Goal: Task Accomplishment & Management: Manage account settings

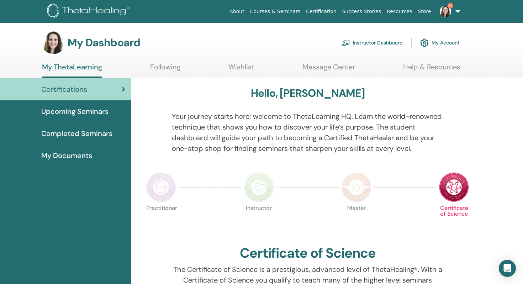
click at [372, 42] on link "Instructor Dashboard" at bounding box center [371, 43] width 61 height 16
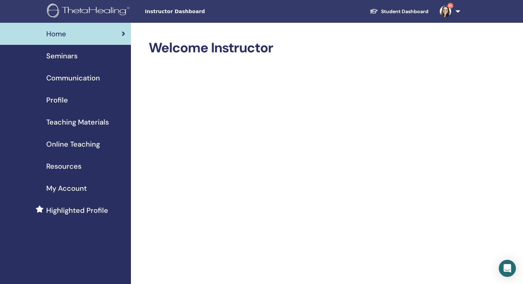
click at [74, 55] on span "Seminars" at bounding box center [61, 55] width 31 height 11
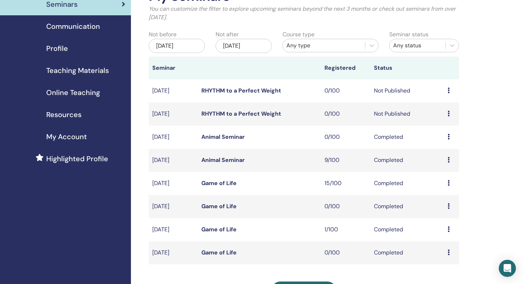
scroll to position [53, 0]
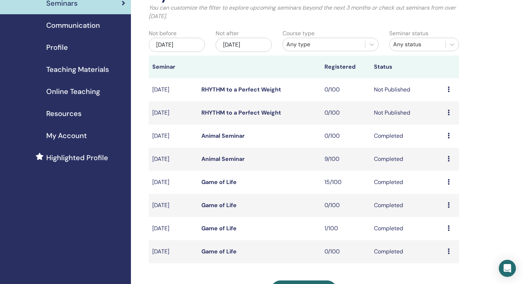
click at [219, 110] on link "RHYTHM to a Perfect Weight" at bounding box center [241, 112] width 80 height 7
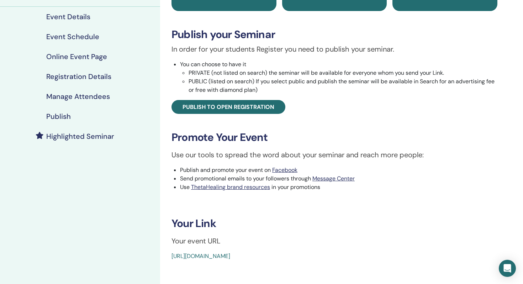
scroll to position [79, 0]
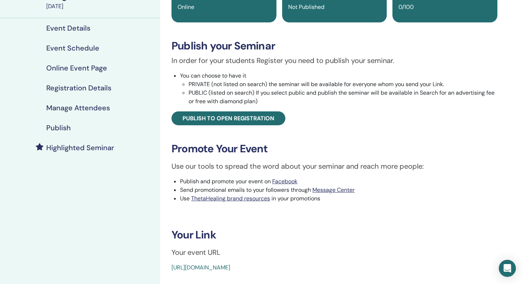
click at [99, 54] on link "Event Schedule" at bounding box center [80, 48] width 160 height 20
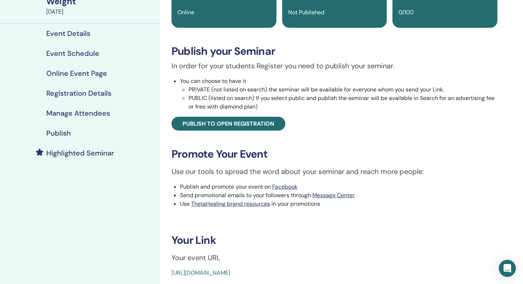
scroll to position [79, 0]
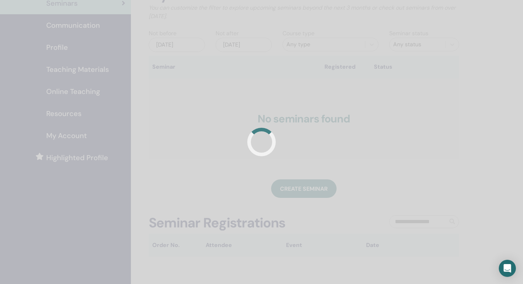
scroll to position [53, 0]
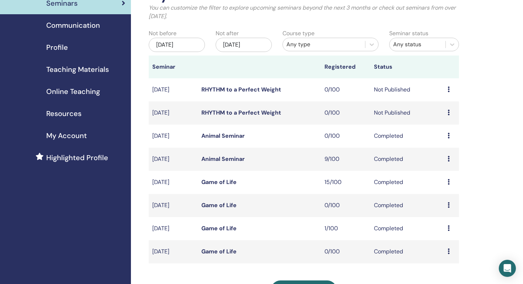
click at [237, 94] on td "RHYTHM to a Perfect Weight" at bounding box center [259, 89] width 123 height 23
click at [237, 90] on link "RHYTHM to a Perfect Weight" at bounding box center [241, 89] width 80 height 7
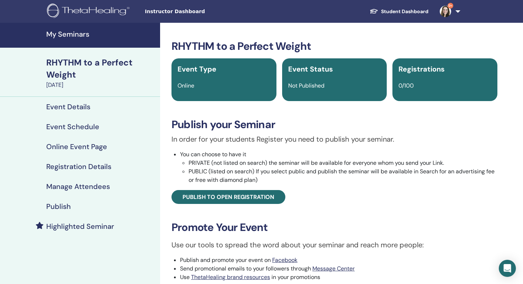
click at [78, 124] on h4 "Event Schedule" at bounding box center [72, 126] width 53 height 9
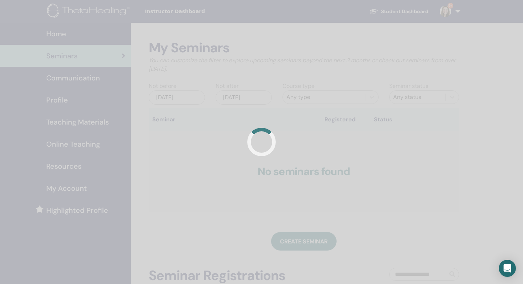
scroll to position [53, 0]
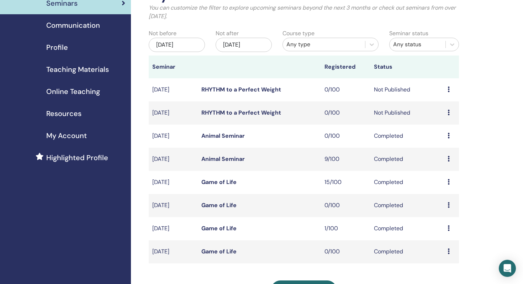
click at [246, 114] on link "RHYTHM to a Perfect Weight" at bounding box center [241, 112] width 80 height 7
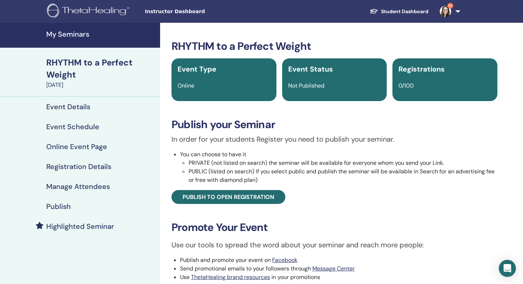
click at [88, 124] on h4 "Event Schedule" at bounding box center [72, 126] width 53 height 9
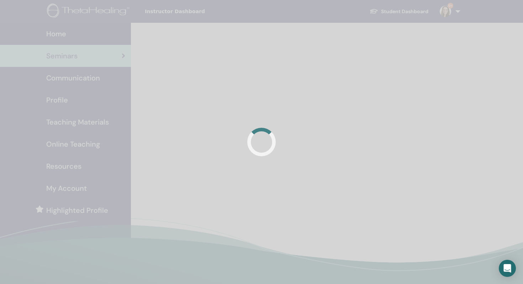
scroll to position [53, 0]
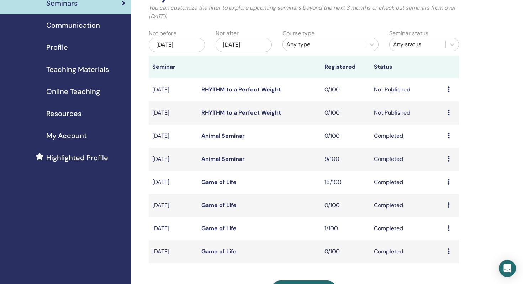
click at [218, 91] on link "RHYTHM to a Perfect Weight" at bounding box center [241, 89] width 80 height 7
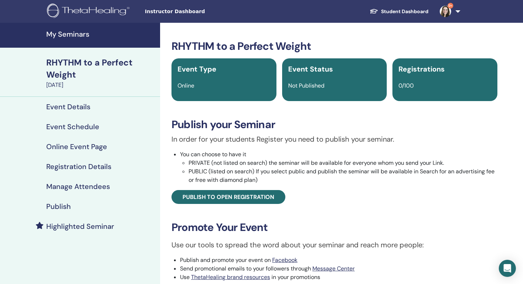
click at [69, 119] on link "Event Schedule" at bounding box center [80, 127] width 160 height 20
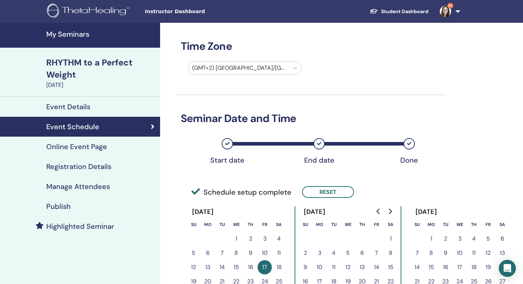
click at [66, 108] on h4 "Event Details" at bounding box center [68, 106] width 44 height 9
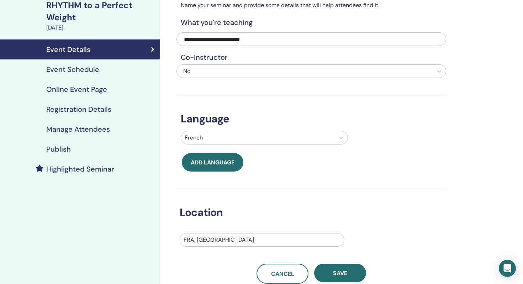
scroll to position [46, 0]
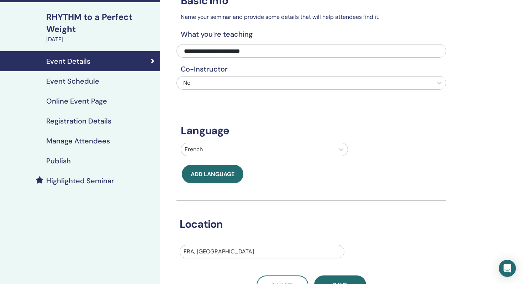
click at [95, 76] on link "Event Schedule" at bounding box center [80, 81] width 160 height 20
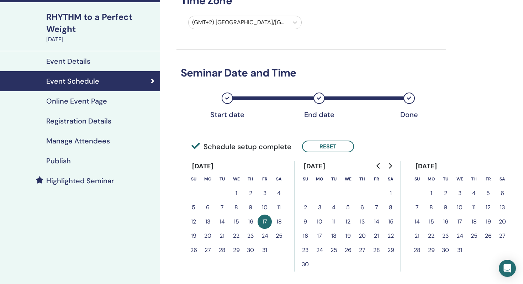
click at [240, 20] on div at bounding box center [238, 22] width 93 height 10
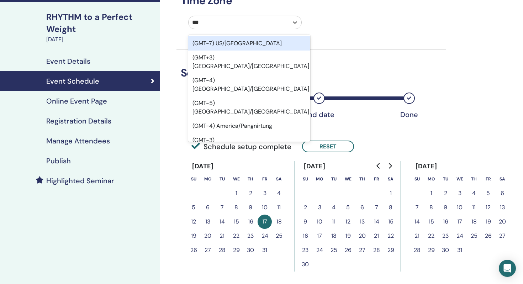
type input "****"
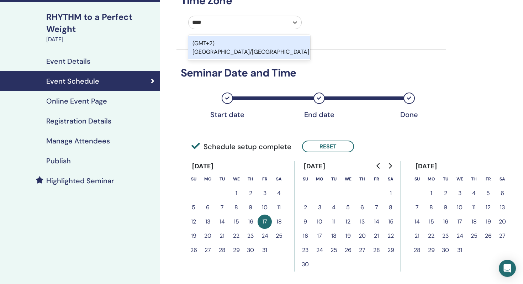
click at [246, 45] on div "(GMT+2) [GEOGRAPHIC_DATA]/[GEOGRAPHIC_DATA]" at bounding box center [249, 47] width 122 height 23
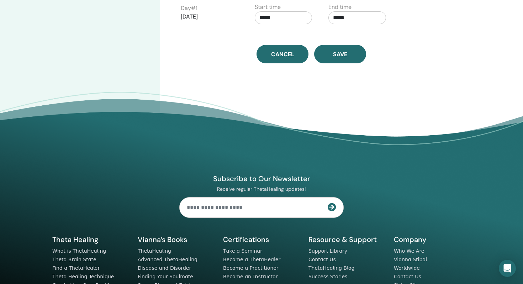
scroll to position [331, 0]
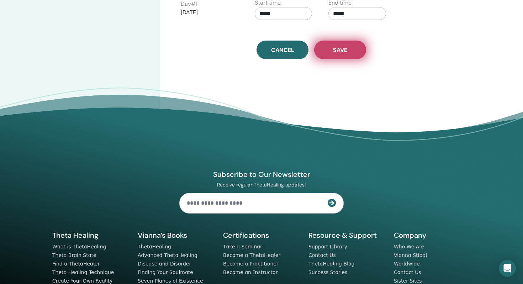
click at [336, 52] on span "Save" at bounding box center [340, 49] width 14 height 7
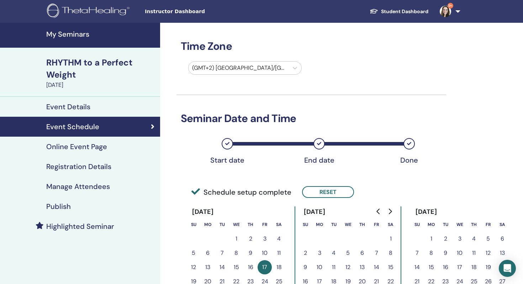
click at [79, 105] on h4 "Event Details" at bounding box center [68, 106] width 44 height 9
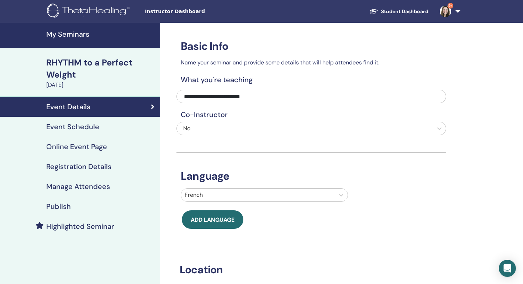
click at [77, 64] on div "RHYTHM to a Perfect Weight" at bounding box center [101, 69] width 110 height 24
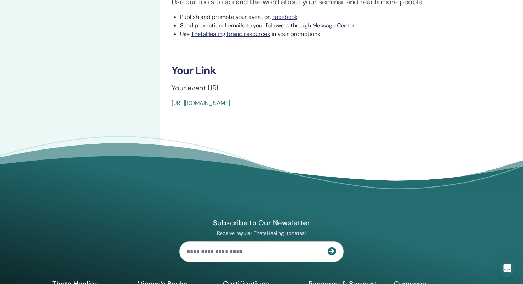
scroll to position [231, 0]
